Goal: Navigation & Orientation: Find specific page/section

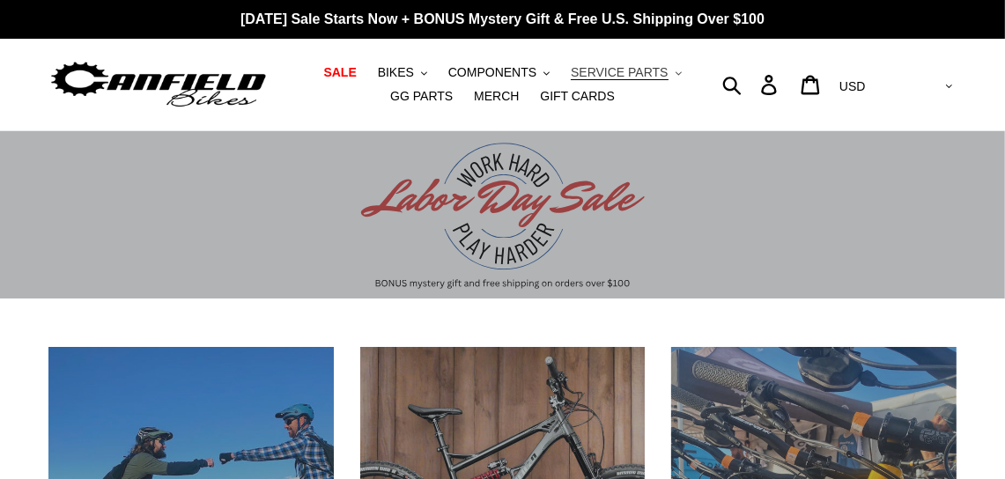
click at [579, 72] on span "SERVICE PARTS" at bounding box center [619, 72] width 97 height 15
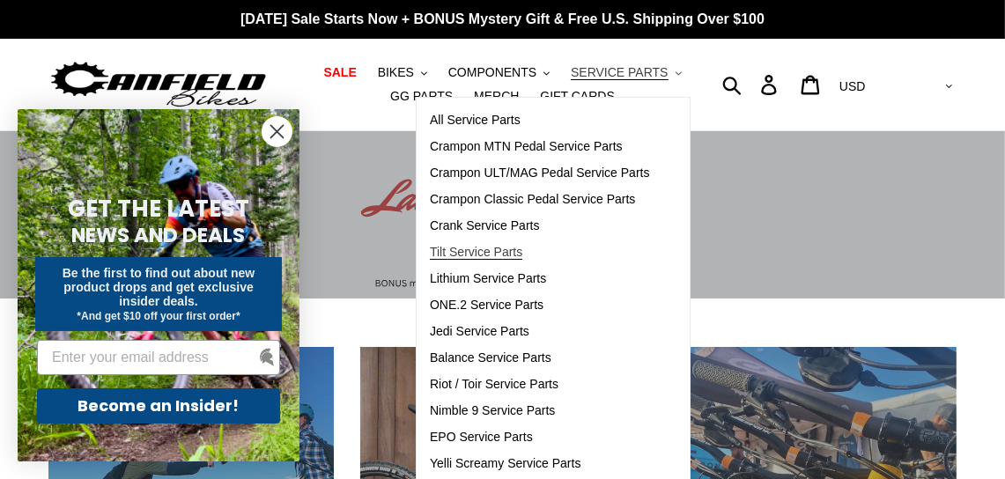
scroll to position [87, 0]
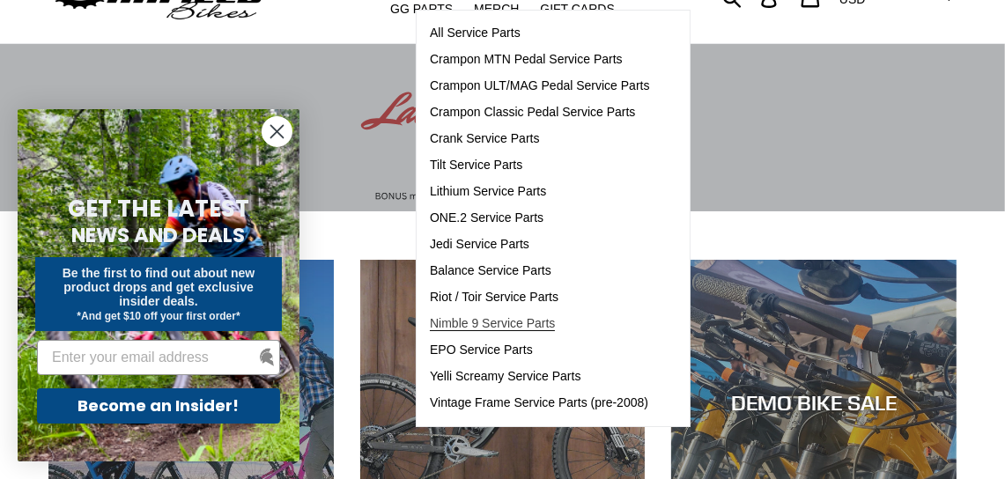
click at [438, 321] on span "Nimble 9 Service Parts" at bounding box center [492, 323] width 125 height 15
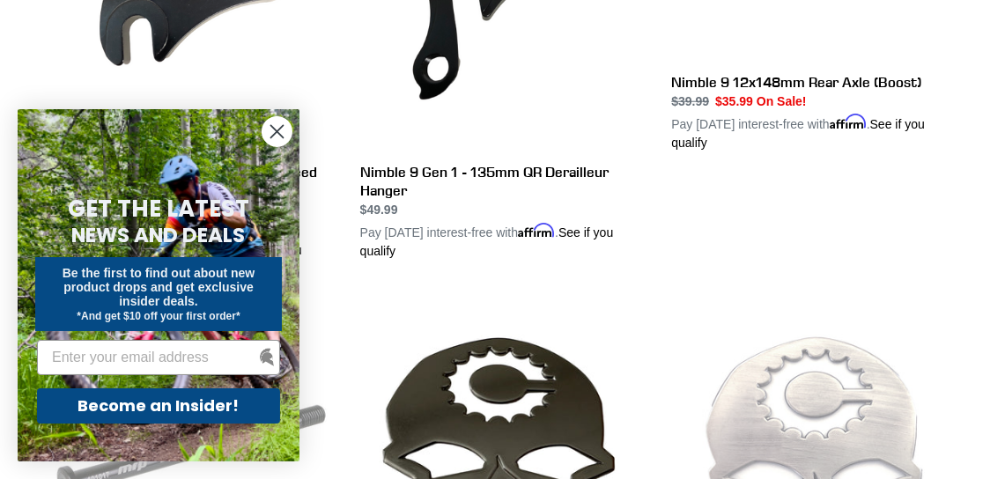
scroll to position [1673, 0]
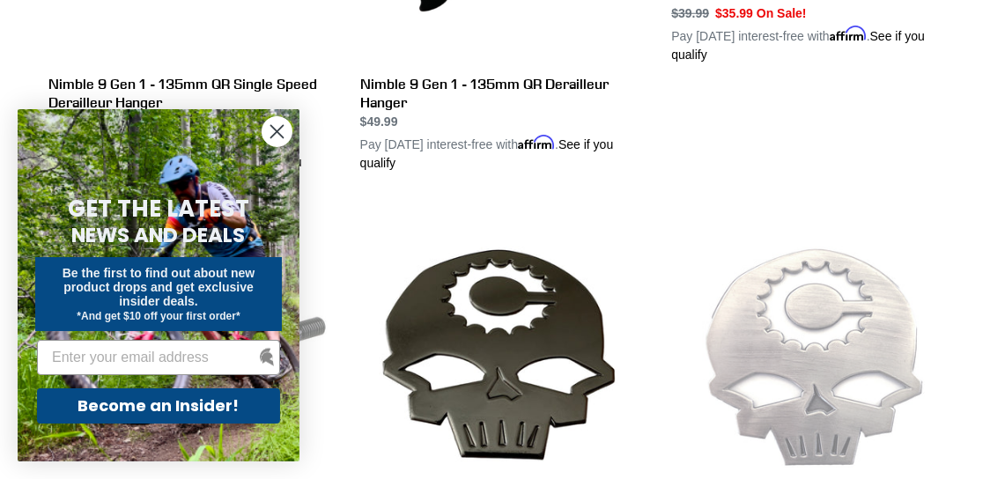
click at [275, 129] on circle "Close dialog" at bounding box center [276, 131] width 29 height 29
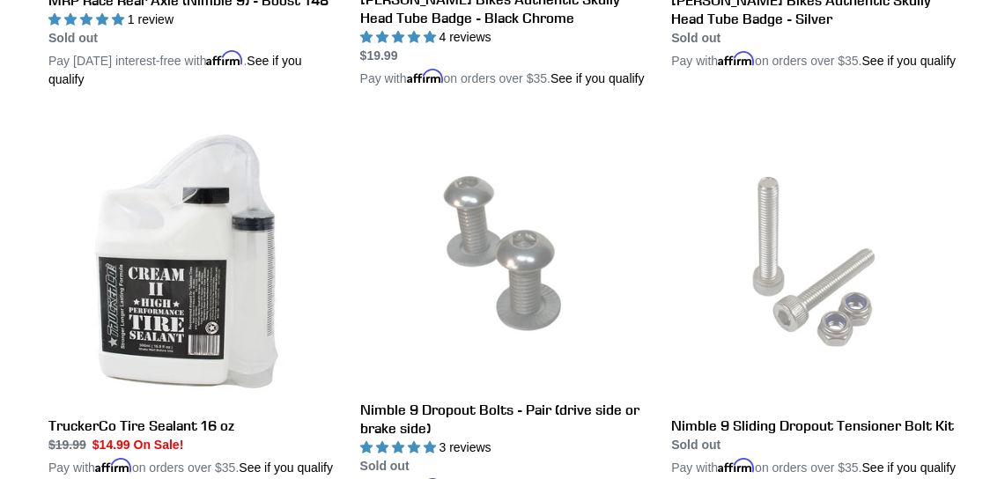
scroll to position [1760, 0]
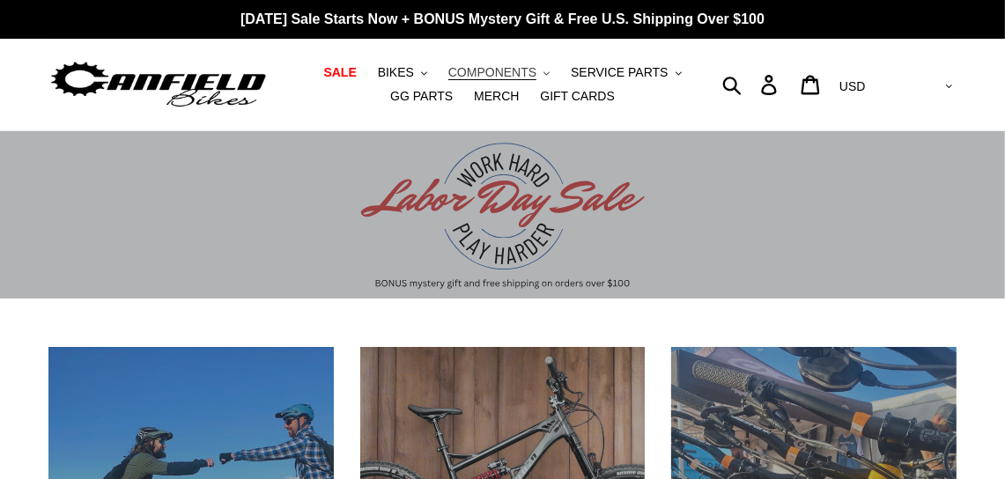
click at [456, 72] on span "COMPONENTS" at bounding box center [492, 72] width 88 height 15
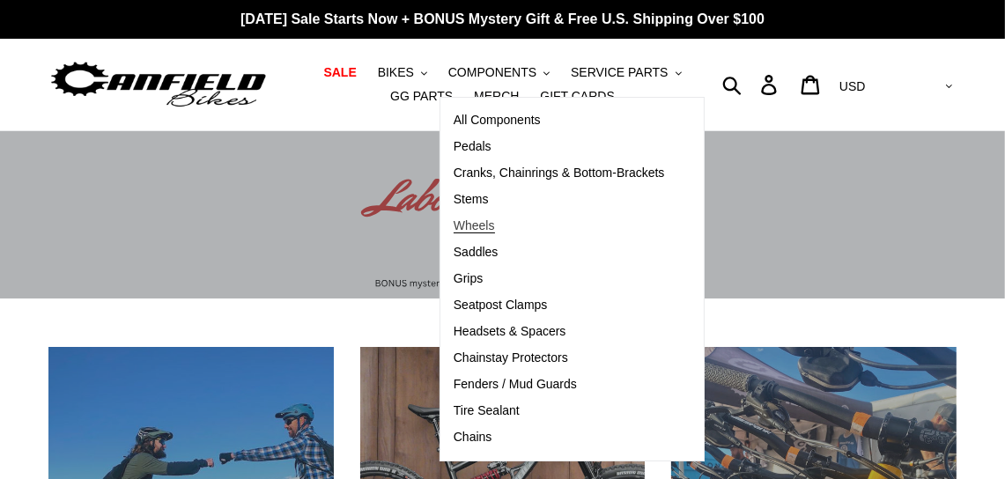
click at [454, 224] on span "Wheels" at bounding box center [474, 225] width 41 height 15
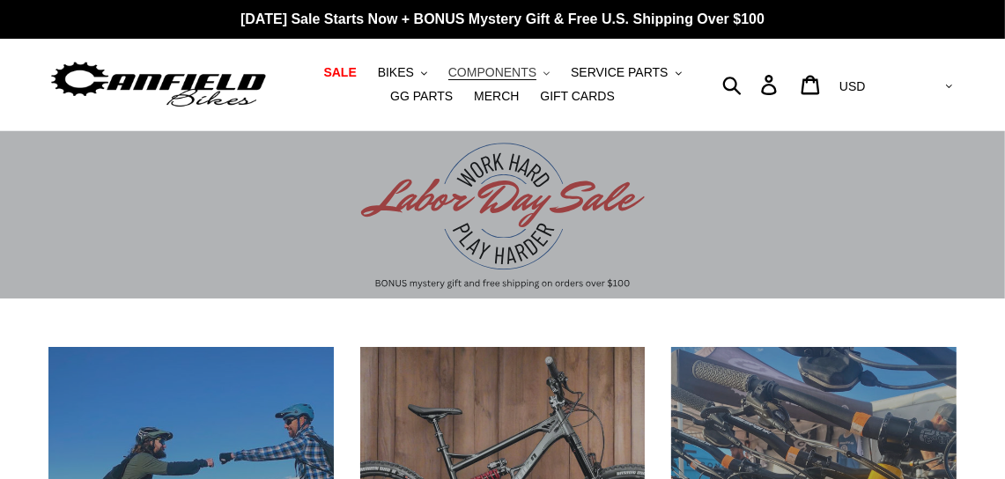
click at [448, 72] on span "COMPONENTS" at bounding box center [492, 72] width 88 height 15
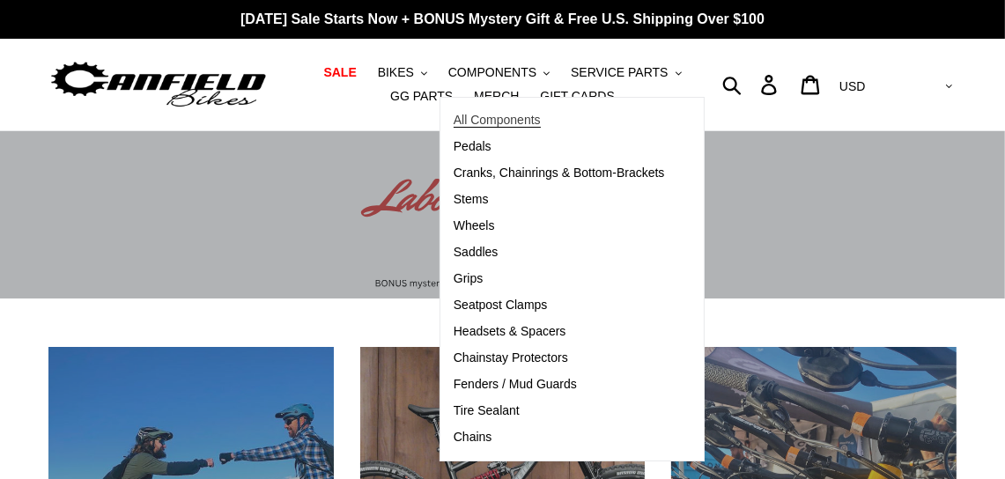
click at [479, 122] on span "All Components" at bounding box center [497, 120] width 87 height 15
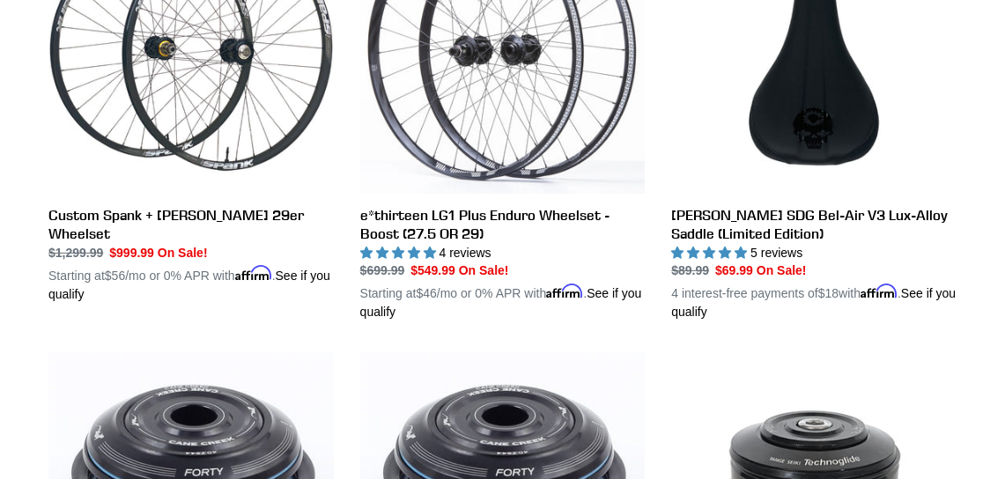
scroll to position [528, 0]
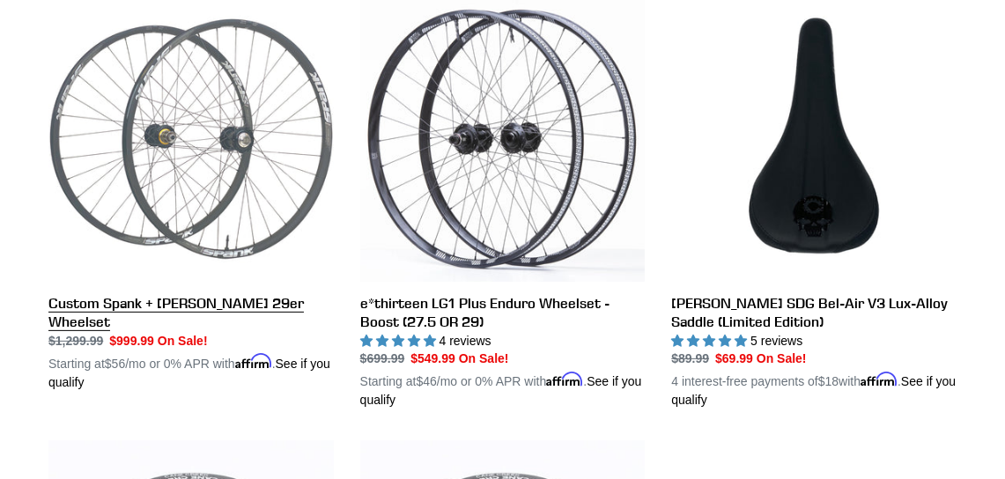
click at [170, 159] on link "Custom Spank + Hadley DH 29er Wheelset" at bounding box center [190, 193] width 285 height 395
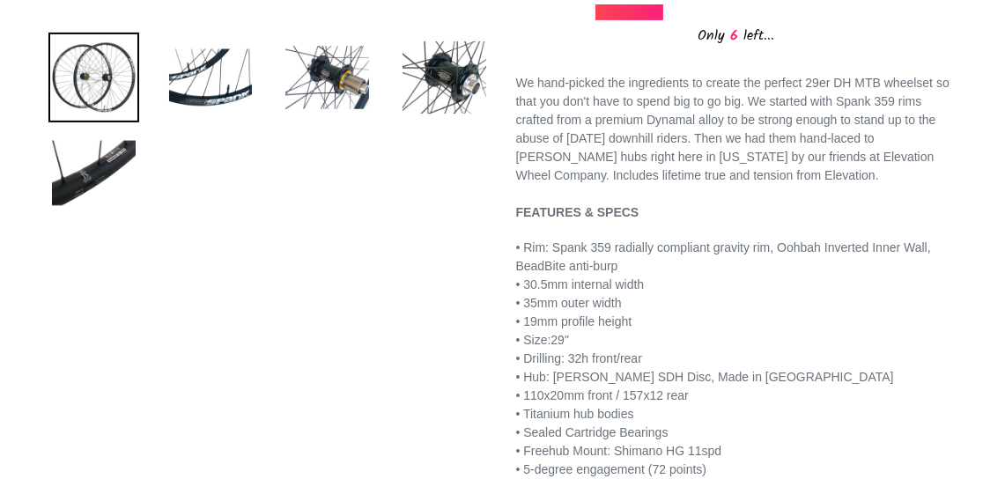
scroll to position [704, 0]
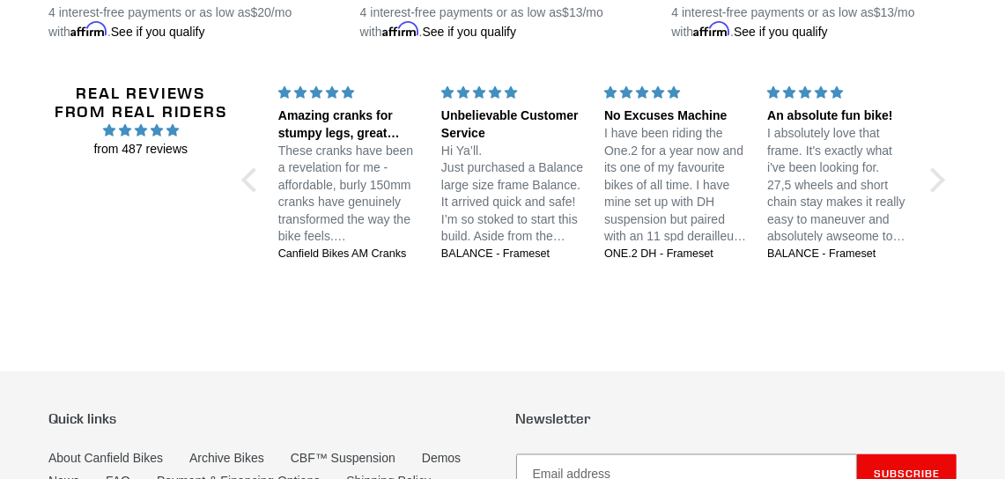
scroll to position [3170, 0]
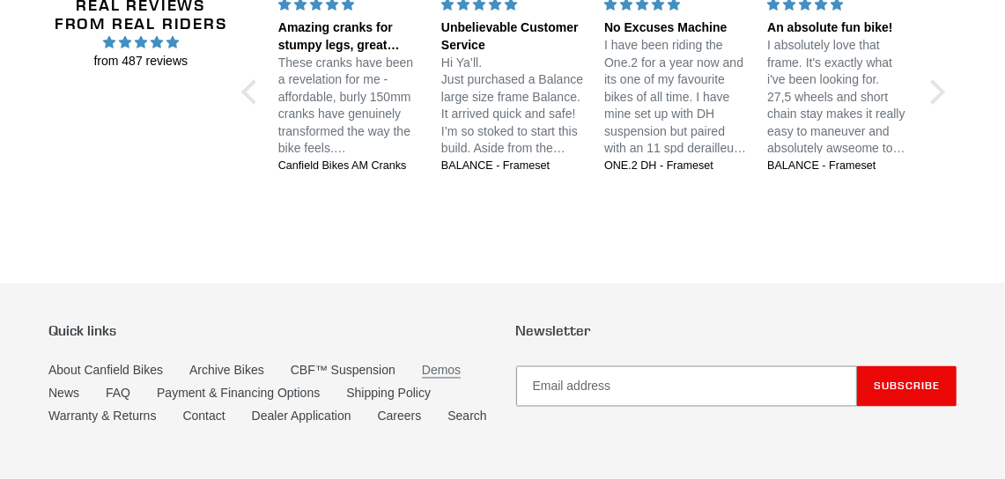
click at [427, 365] on link "Demos" at bounding box center [441, 371] width 39 height 15
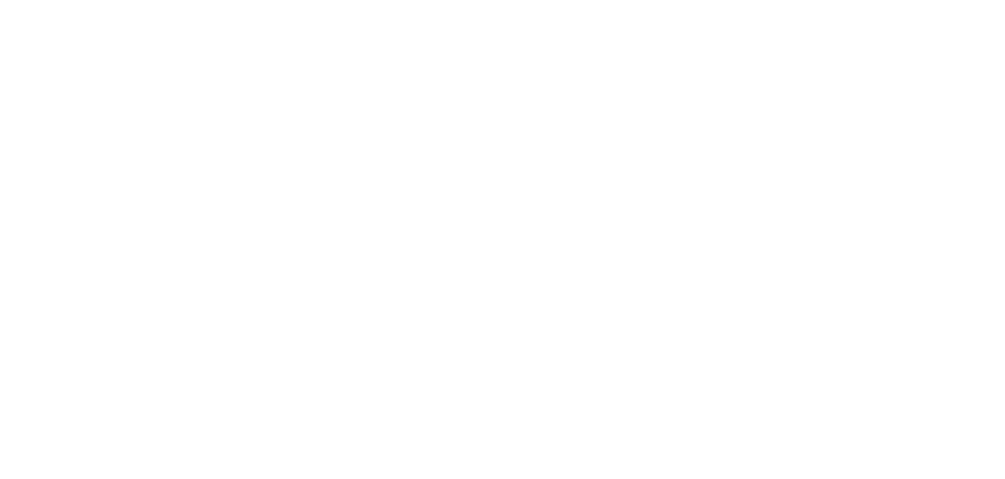
scroll to position [792, 0]
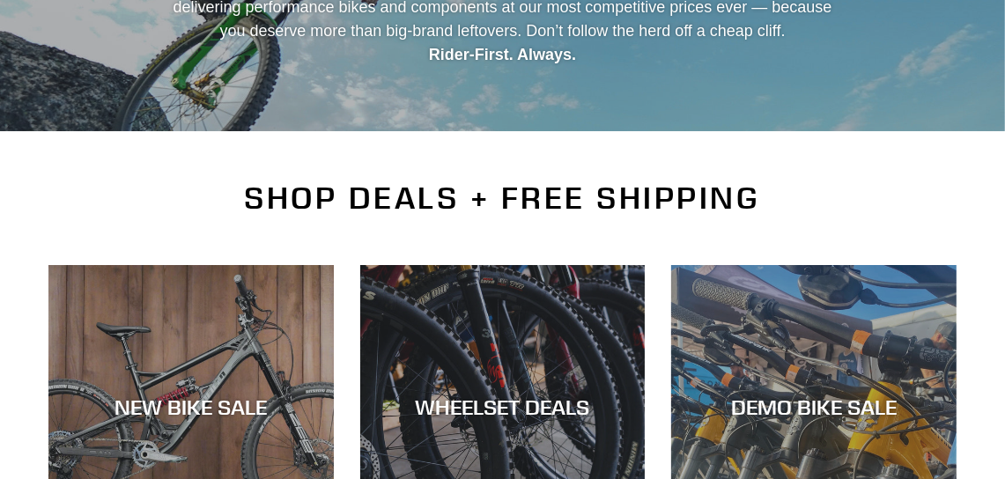
scroll to position [352, 0]
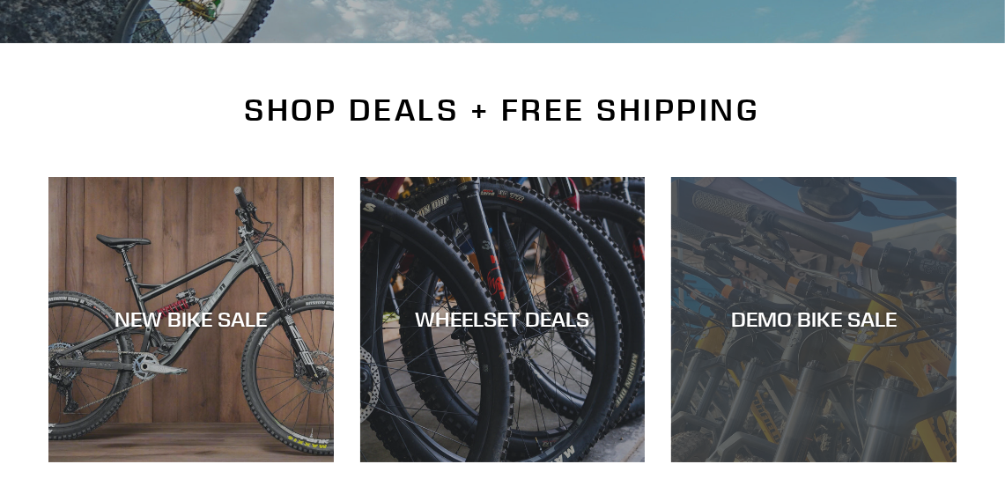
click at [837, 329] on div "DEMO BIKE SALE" at bounding box center [813, 319] width 285 height 26
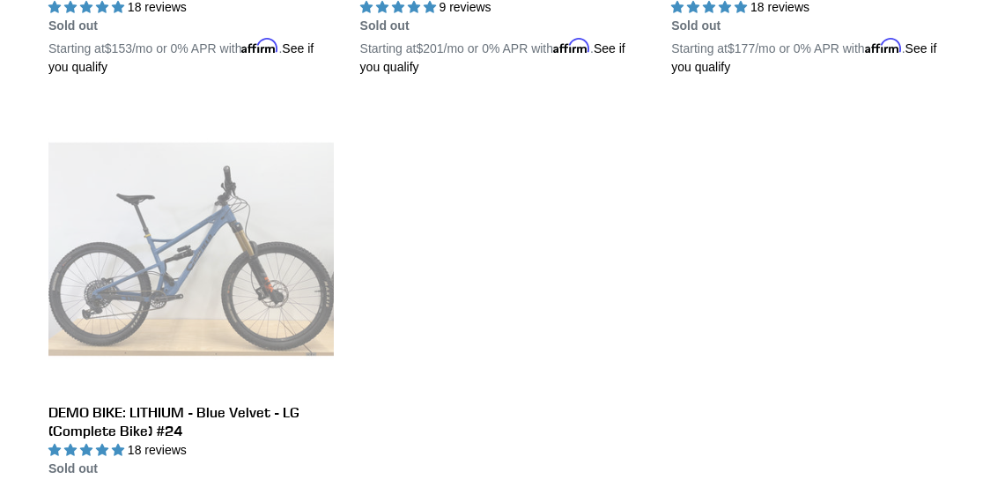
scroll to position [2466, 0]
